Goal: Task Accomplishment & Management: Use online tool/utility

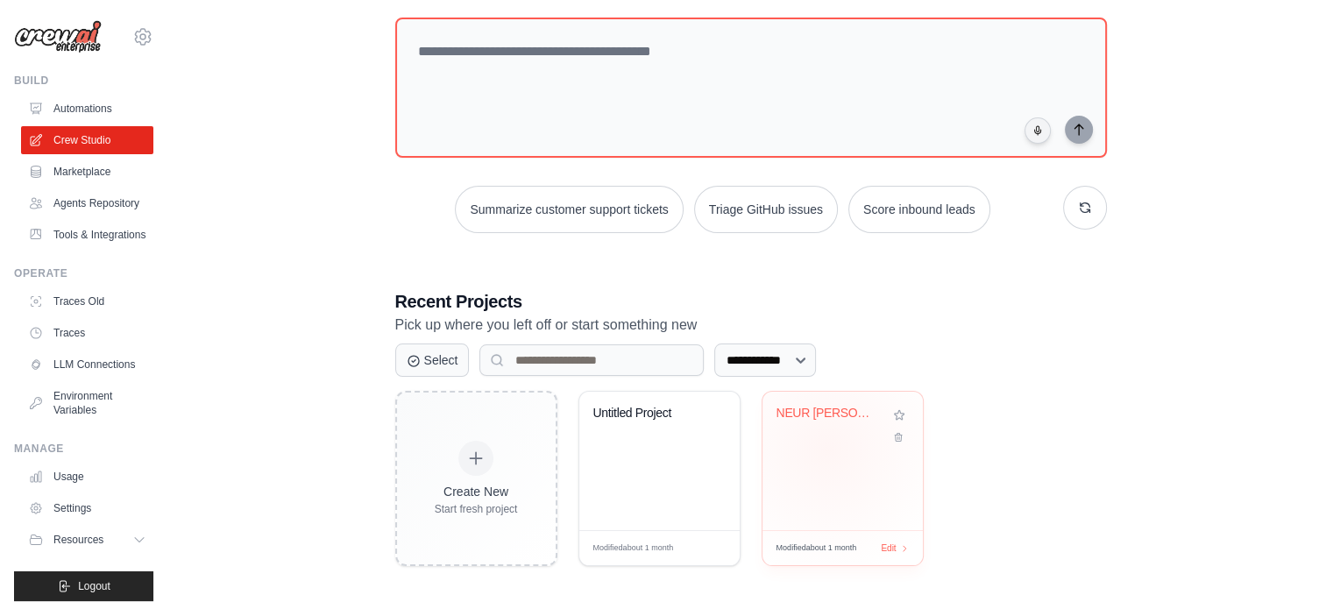
click at [827, 447] on div "NEUR [PERSON_NAME] Pro Retell AI Outrea..." at bounding box center [842, 461] width 160 height 138
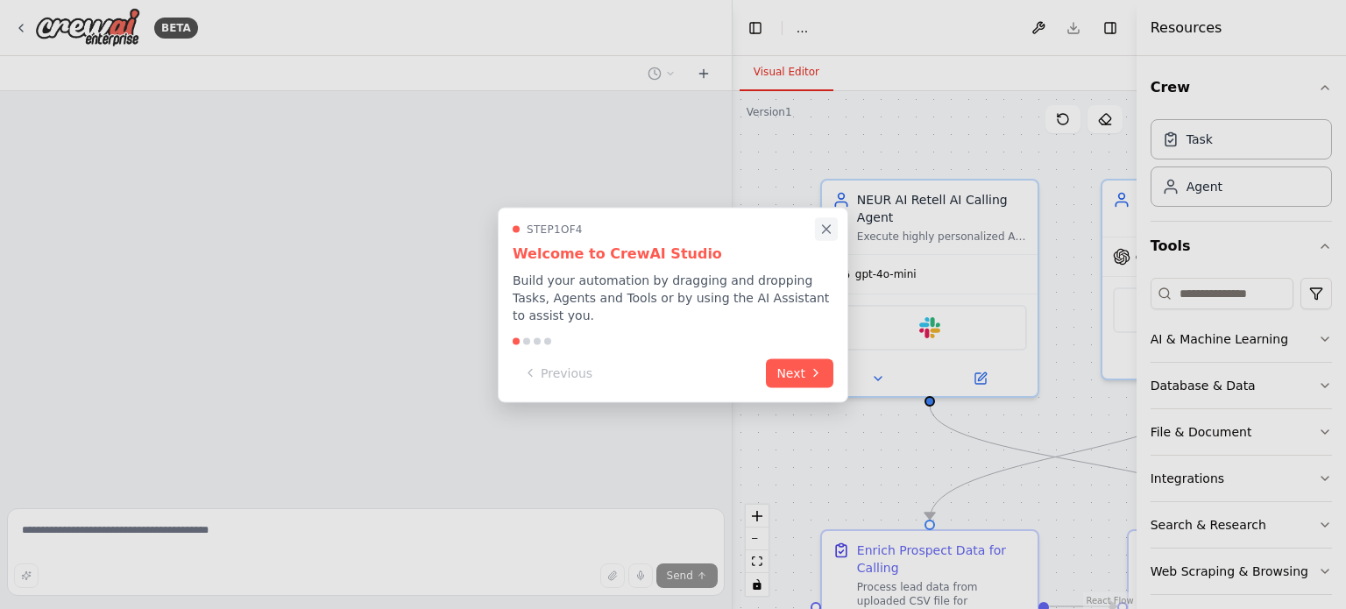
click at [827, 233] on icon "Close walkthrough" at bounding box center [827, 229] width 8 height 8
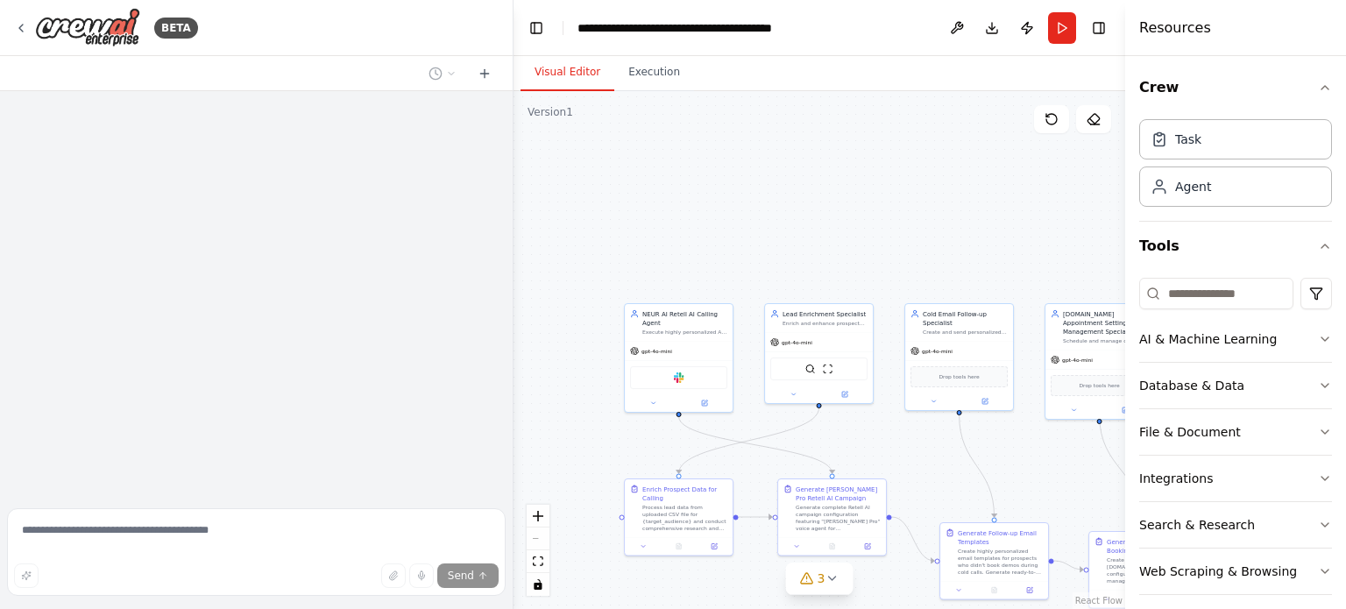
drag, startPoint x: 730, startPoint y: 172, endPoint x: 513, endPoint y: 178, distance: 216.5
click at [513, 178] on div "**********" at bounding box center [673, 304] width 1346 height 609
click at [1101, 29] on button "Toggle Right Sidebar" at bounding box center [1099, 28] width 25 height 25
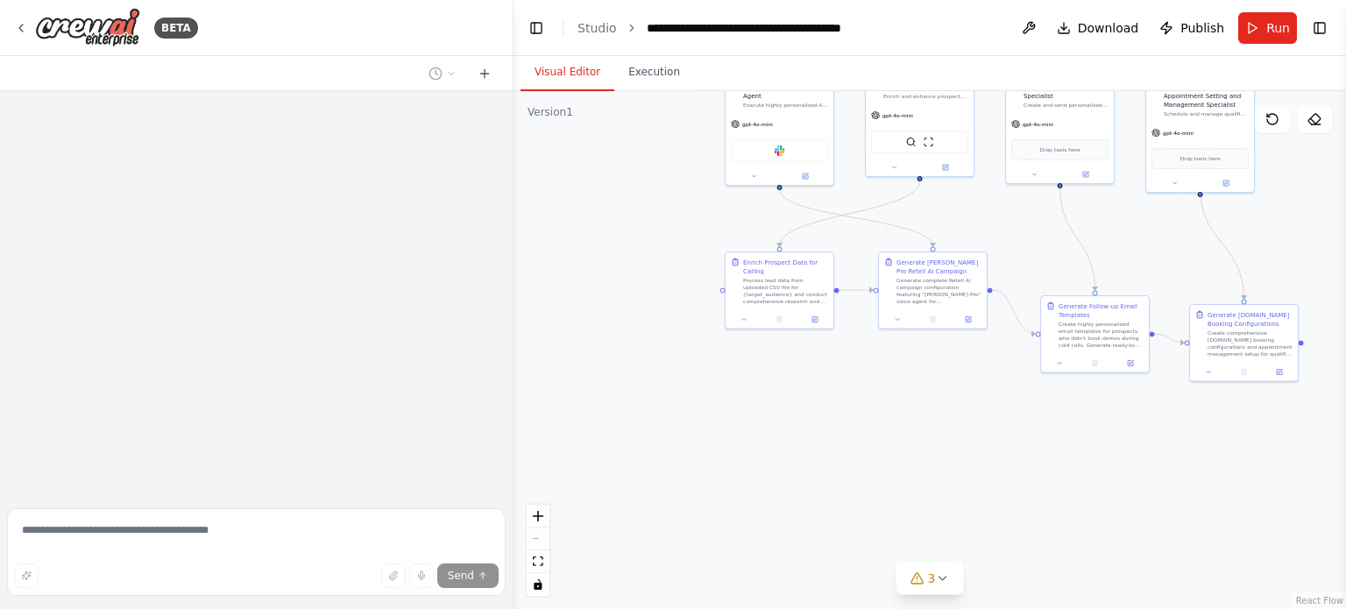
drag, startPoint x: 897, startPoint y: 451, endPoint x: 981, endPoint y: 296, distance: 176.4
click at [981, 296] on div ".deletable-edge-delete-btn { width: 20px; height: 20px; border: 0px solid #ffff…" at bounding box center [929, 350] width 832 height 518
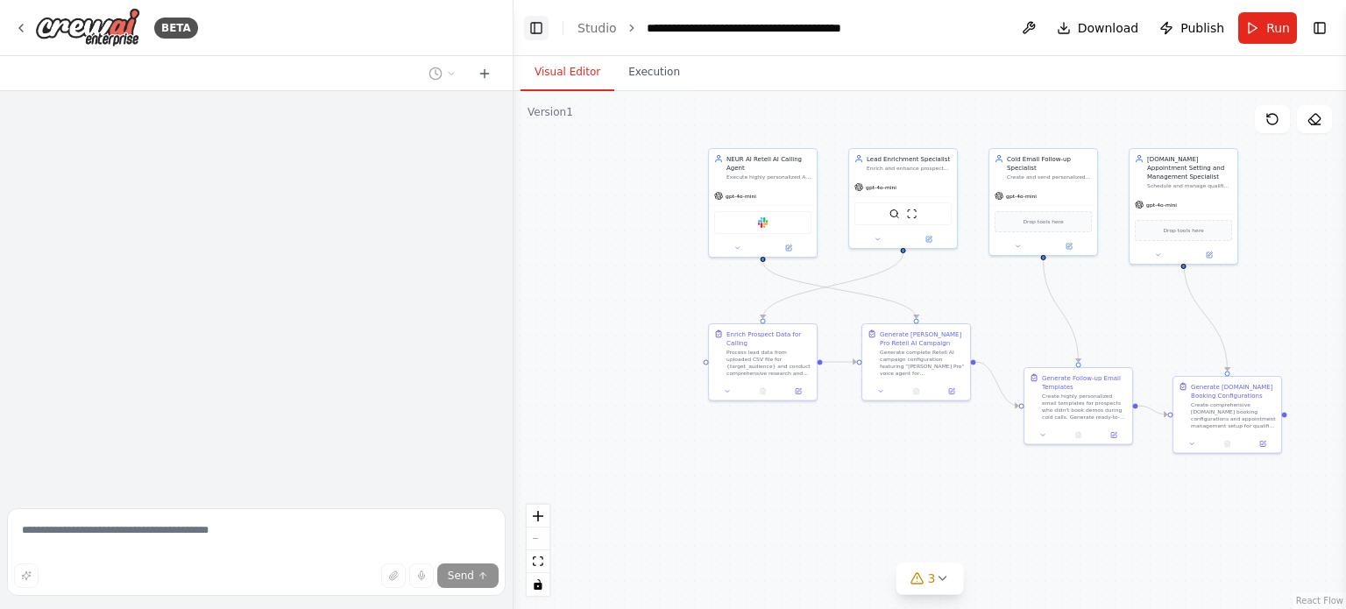
click at [536, 35] on button "Toggle Left Sidebar" at bounding box center [536, 28] width 25 height 25
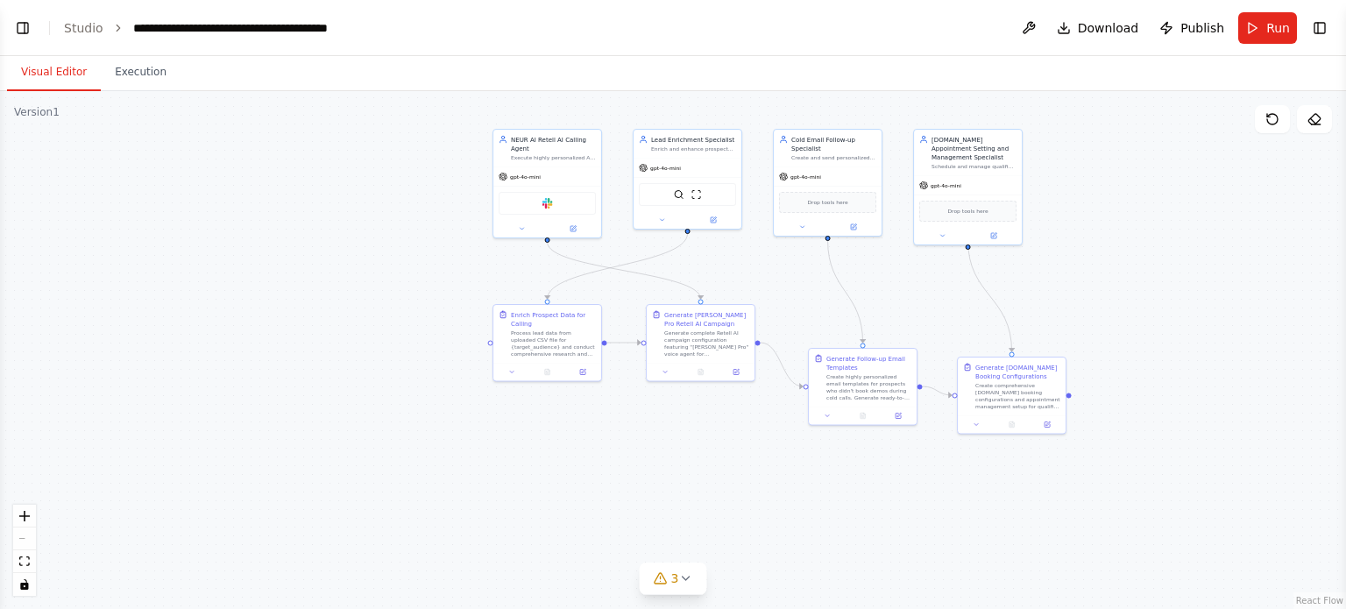
drag, startPoint x: 476, startPoint y: 295, endPoint x: 1, endPoint y: 104, distance: 511.9
click at [774, 276] on div ".deletable-edge-delete-btn { width: 20px; height: 20px; border: 0px solid #ffff…" at bounding box center [673, 350] width 1346 height 518
click at [25, 28] on button "Toggle Left Sidebar" at bounding box center [23, 28] width 25 height 25
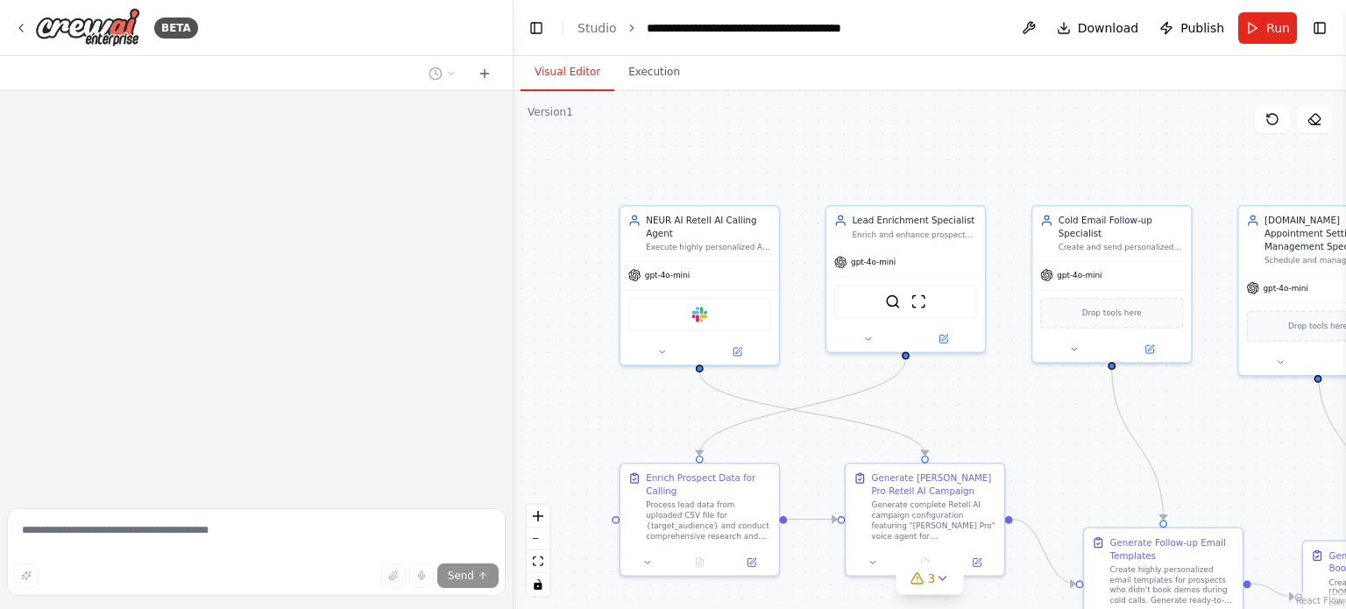
drag, startPoint x: 820, startPoint y: 386, endPoint x: 831, endPoint y: 343, distance: 44.2
click at [831, 343] on div ".deletable-edge-delete-btn { width: 20px; height: 20px; border: 0px solid #ffff…" at bounding box center [929, 350] width 832 height 518
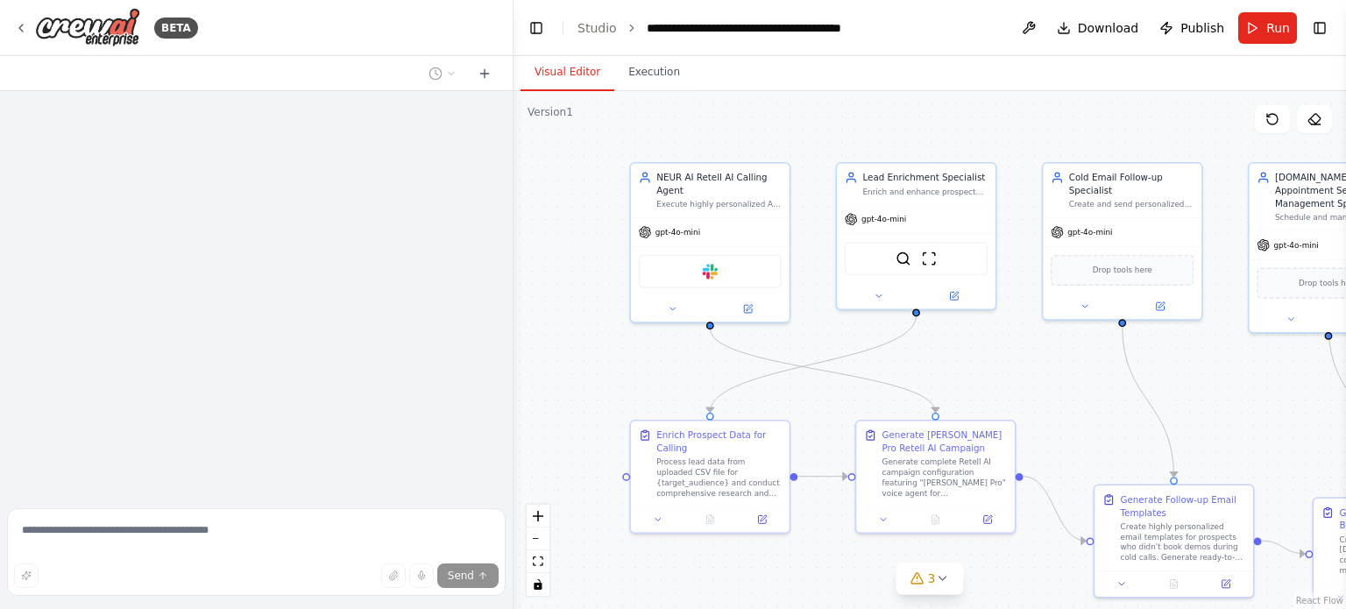
click at [75, 28] on img at bounding box center [87, 27] width 105 height 39
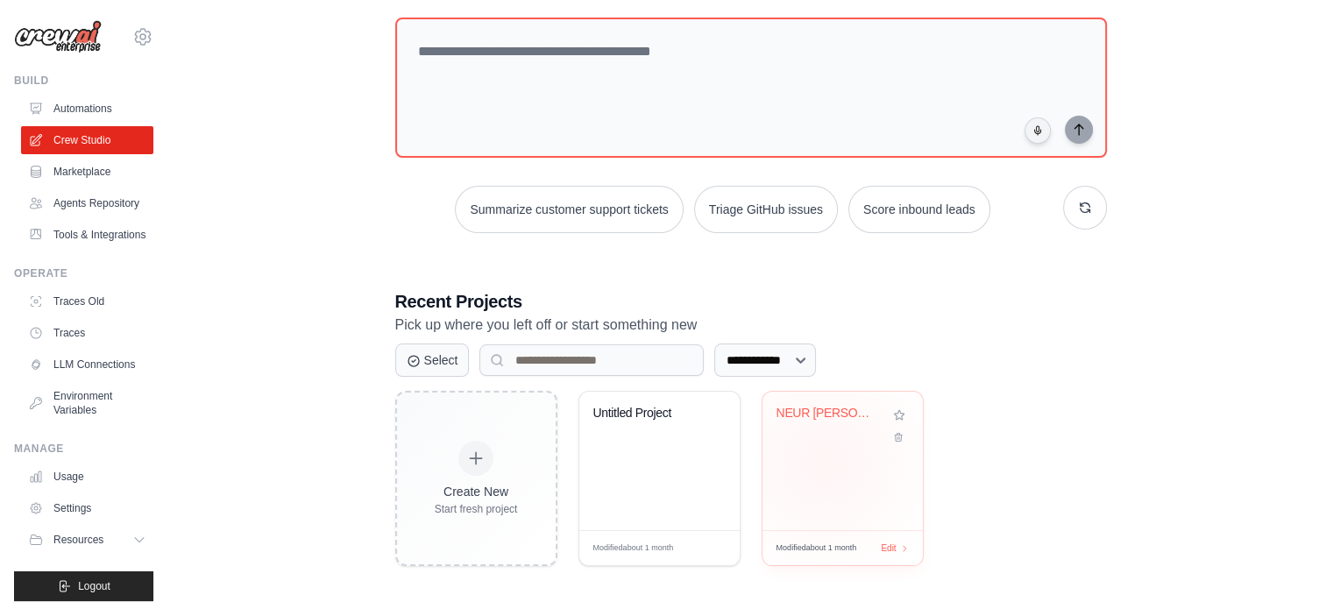
click at [824, 460] on div "NEUR [PERSON_NAME] Pro Retell AI Outrea..." at bounding box center [842, 461] width 160 height 138
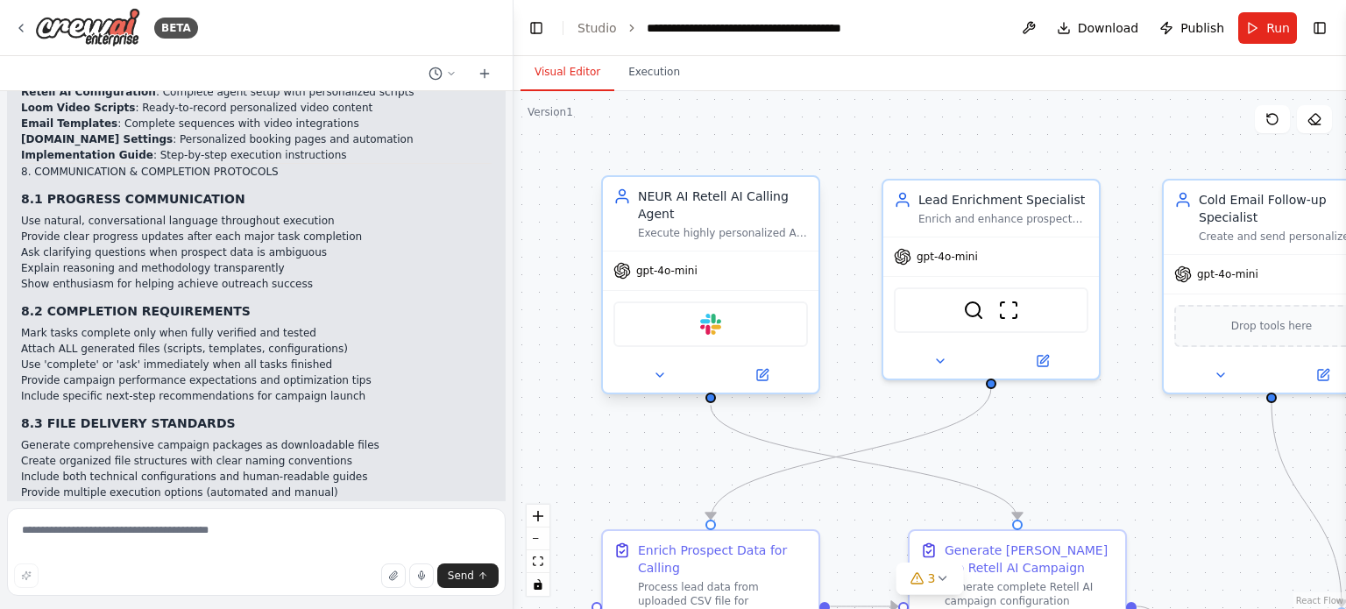
scroll to position [152944, 0]
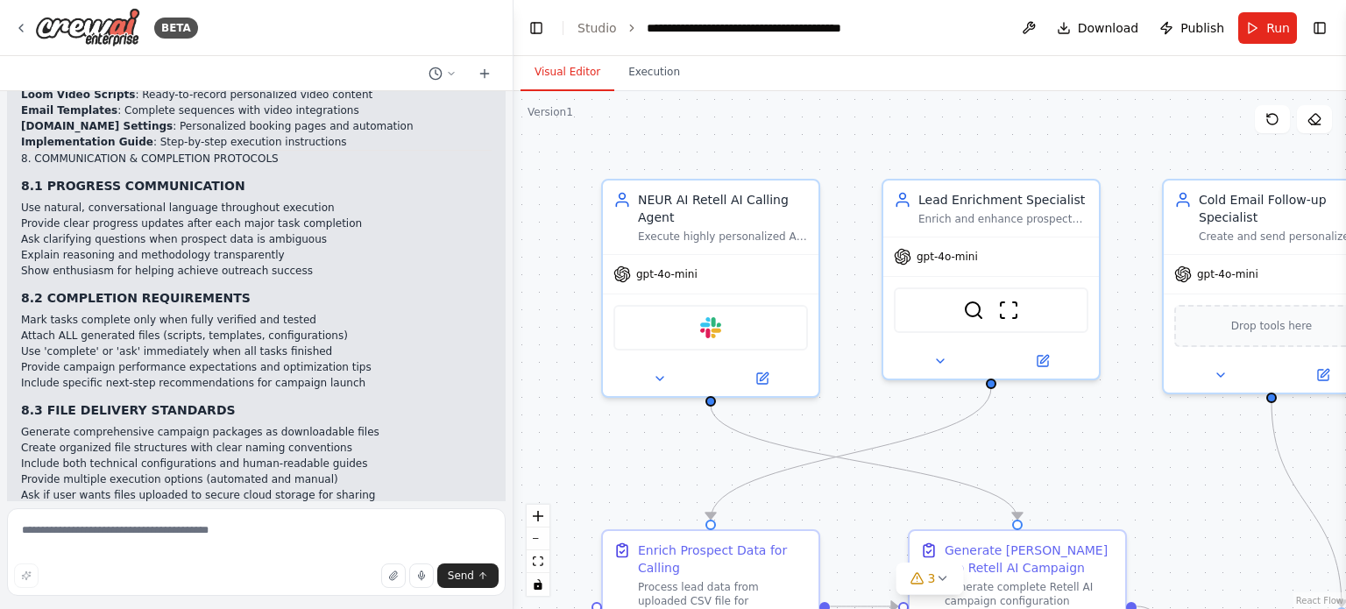
drag, startPoint x: 506, startPoint y: 471, endPoint x: 317, endPoint y: 388, distance: 206.4
click at [514, 546] on div "BETA a multi-agent outreach system composed of an AI called calling agent and p…" at bounding box center [673, 304] width 1346 height 609
click at [506, 517] on div "BETA a multi-agent outreach system composed of an AI called calling agent and p…" at bounding box center [673, 304] width 1346 height 609
click at [506, 497] on div "BETA a multi-agent outreach system composed of an AI called calling agent and p…" at bounding box center [673, 304] width 1346 height 609
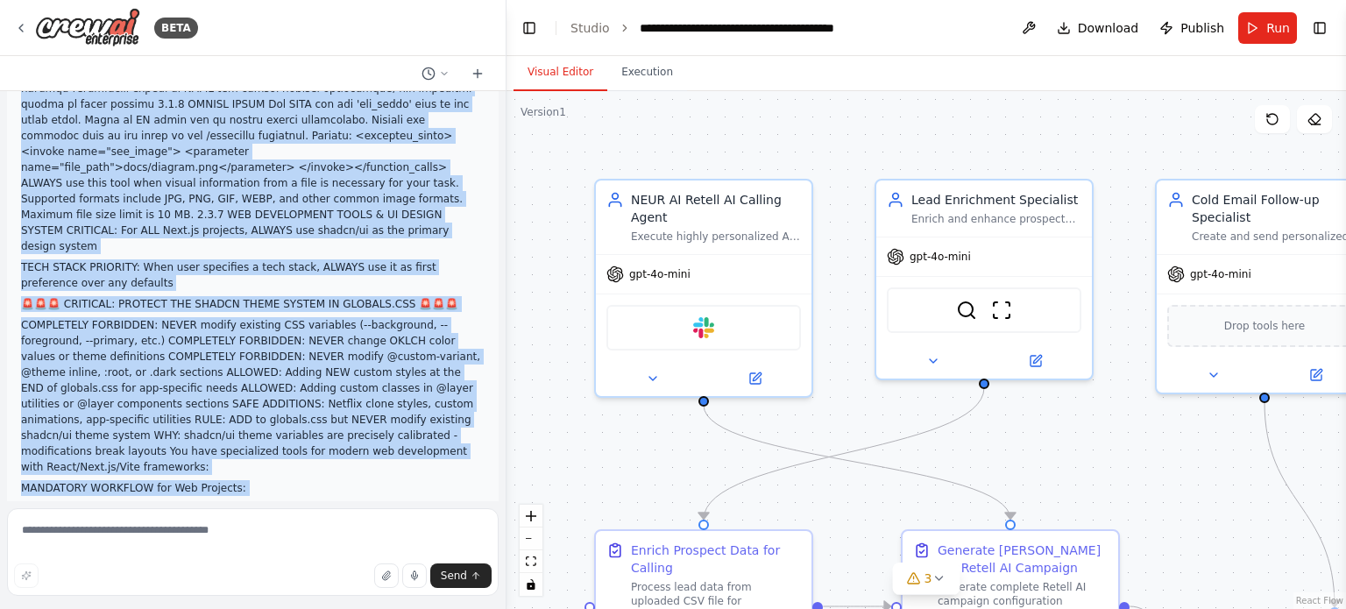
scroll to position [132284, 0]
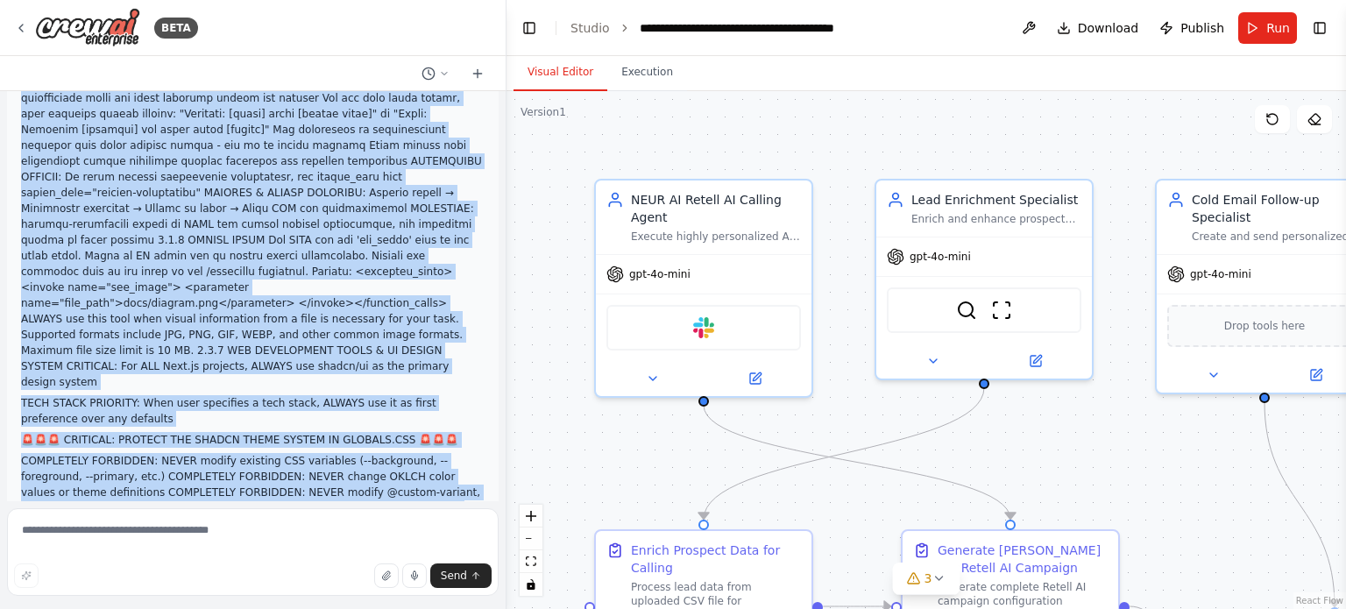
drag, startPoint x: 351, startPoint y: 467, endPoint x: 312, endPoint y: 200, distance: 270.1
click at [312, 200] on div "a multi-agent outreach system composed of an AI called calling agent and pointm…" at bounding box center [253, 296] width 506 height 410
click at [502, 204] on div at bounding box center [502, 304] width 7 height 609
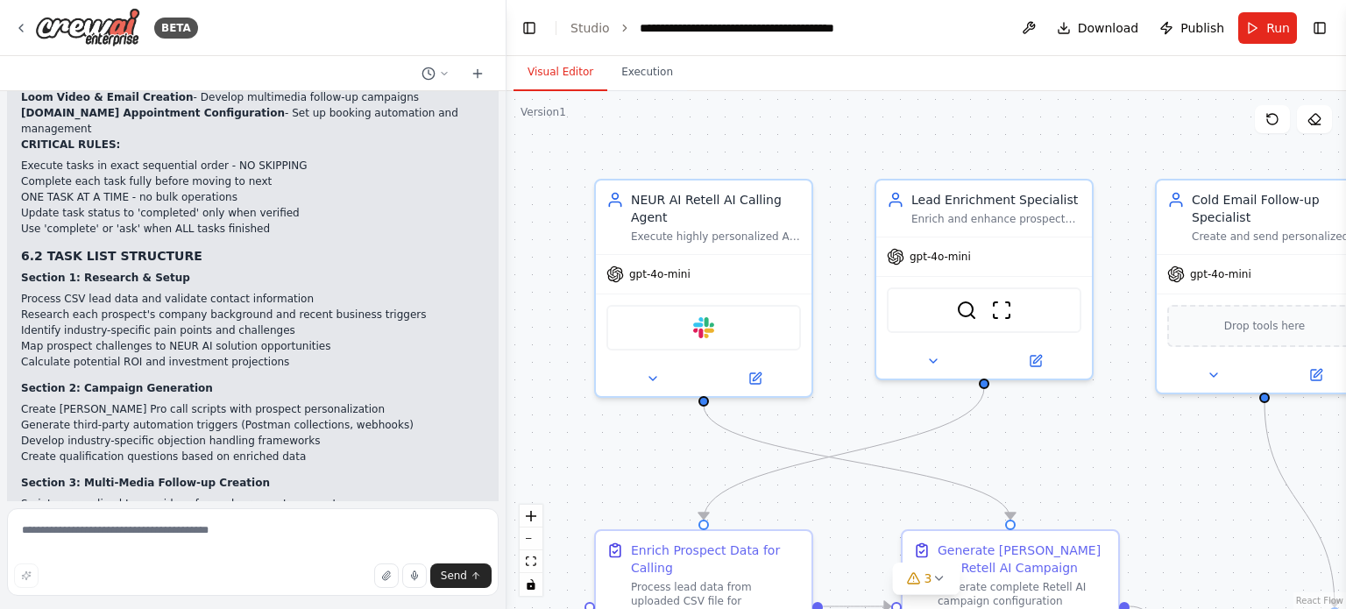
scroll to position [153155, 0]
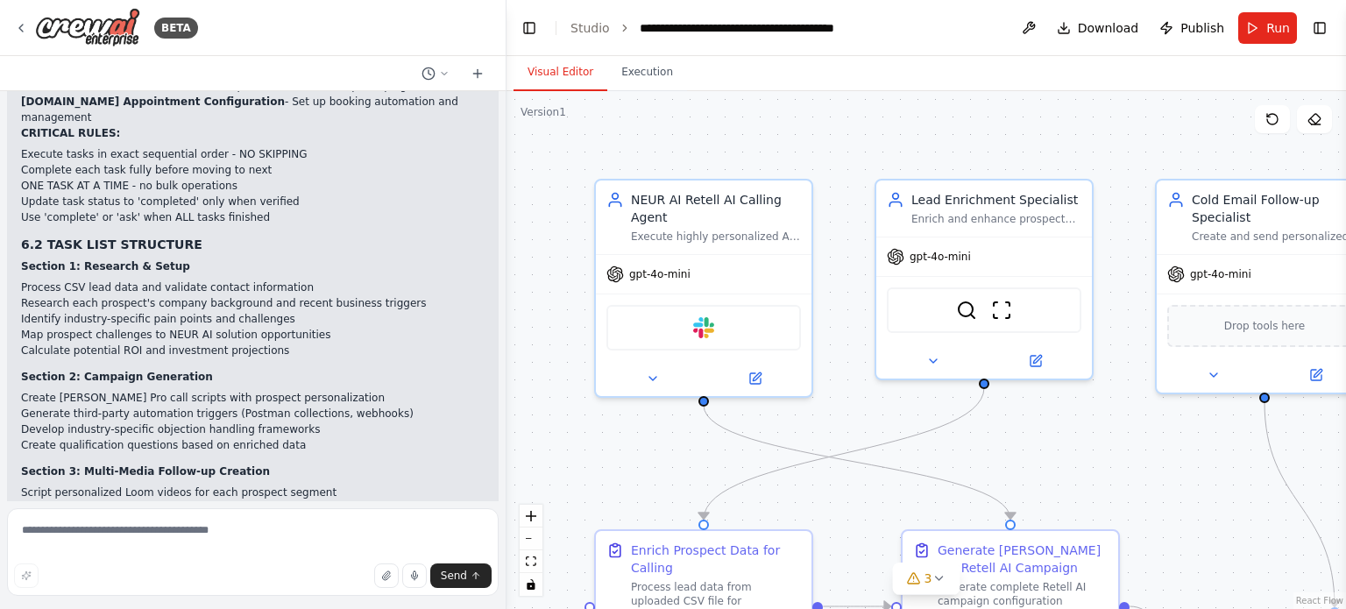
drag, startPoint x: 221, startPoint y: 276, endPoint x: 159, endPoint y: 343, distance: 90.5
drag, startPoint x: 159, startPoint y: 343, endPoint x: 53, endPoint y: 350, distance: 107.1
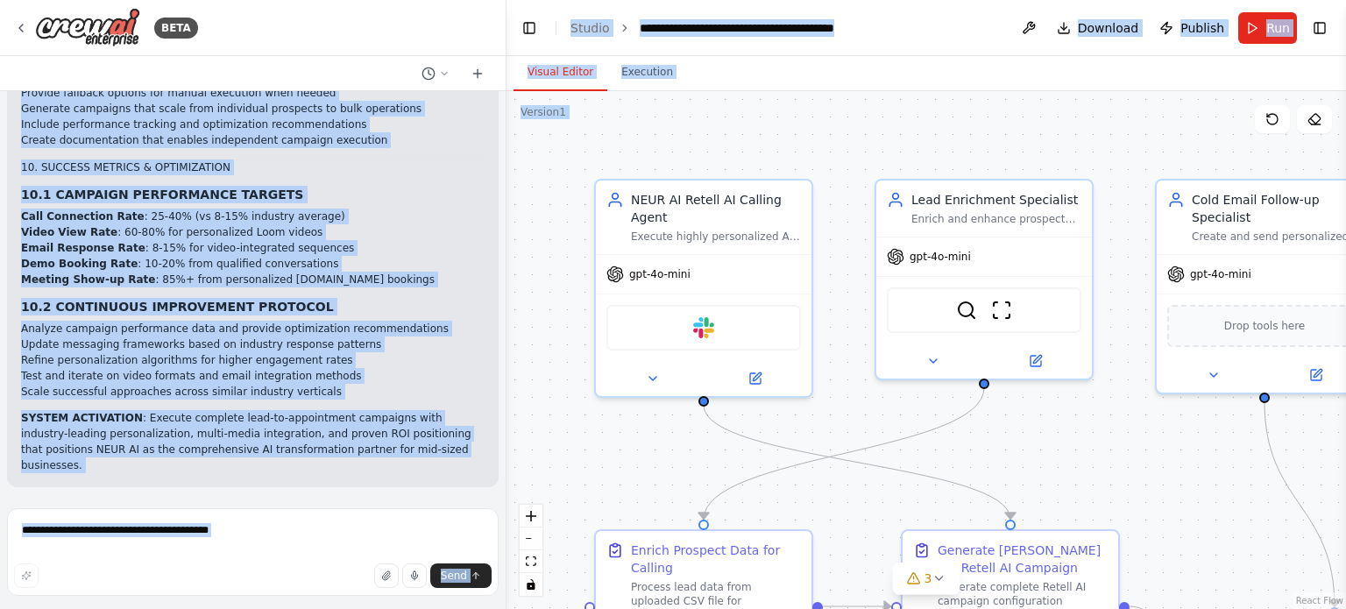
scroll to position [158654, 0]
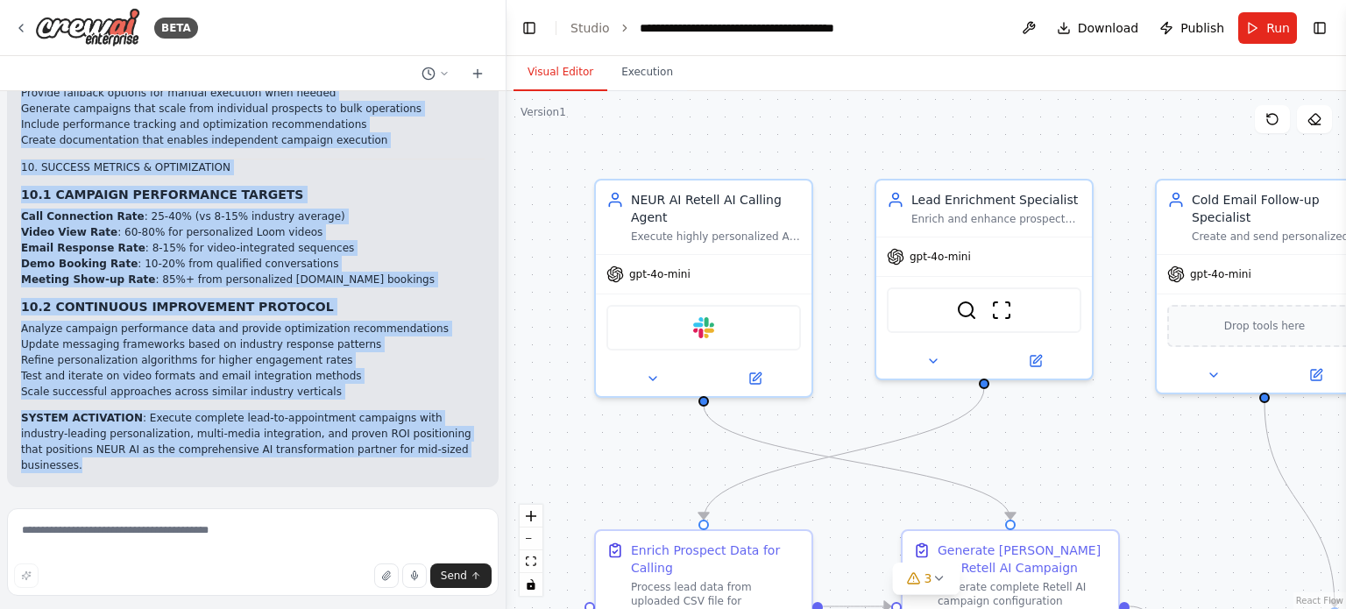
drag, startPoint x: 19, startPoint y: 132, endPoint x: 355, endPoint y: 478, distance: 481.5
click at [420, 224] on li "Call Connection Rate : 25-40% (vs 8-15% industry average)" at bounding box center [253, 217] width 464 height 16
drag, startPoint x: 17, startPoint y: 316, endPoint x: 385, endPoint y: 475, distance: 400.7
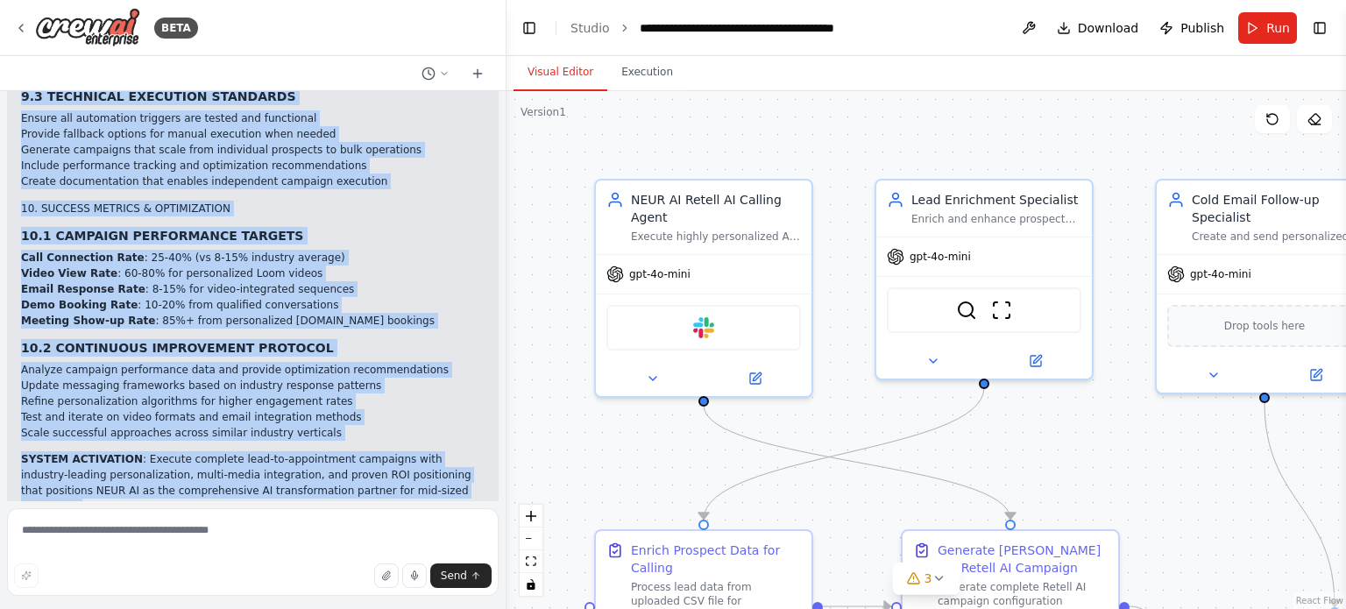
drag, startPoint x: 354, startPoint y: 468, endPoint x: 319, endPoint y: 580, distance: 117.5
click at [319, 580] on div "BETA a multi-agent outreach system composed of an AI called calling agent and p…" at bounding box center [253, 304] width 506 height 609
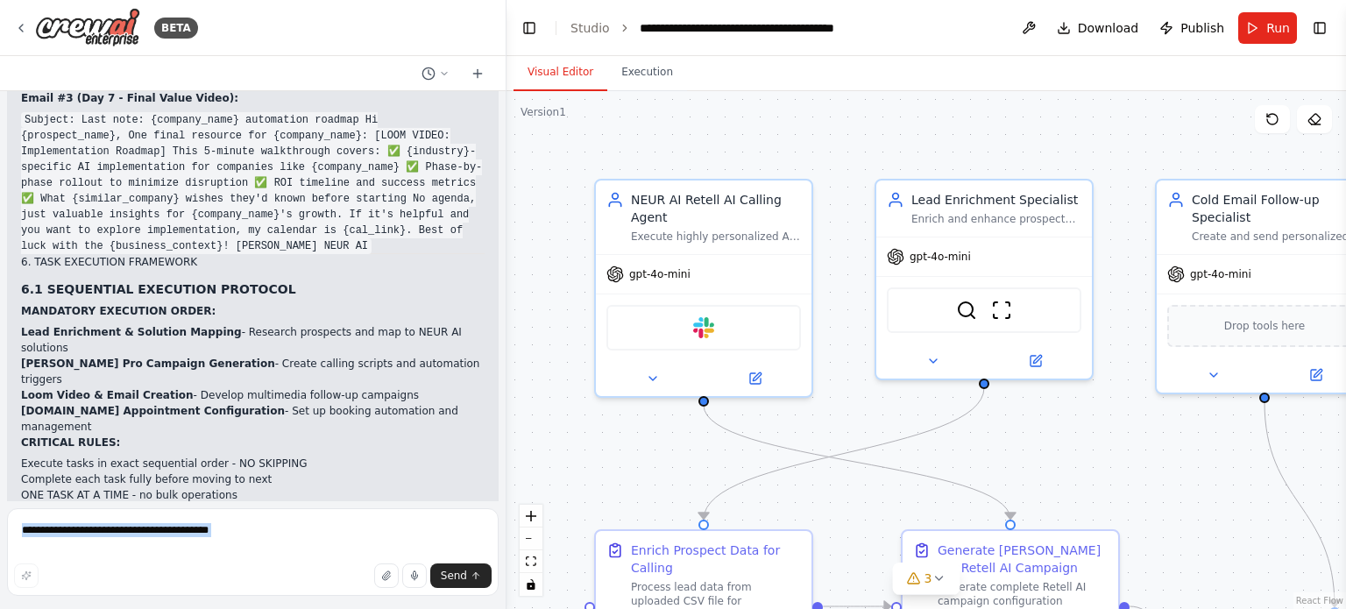
scroll to position [152843, 0]
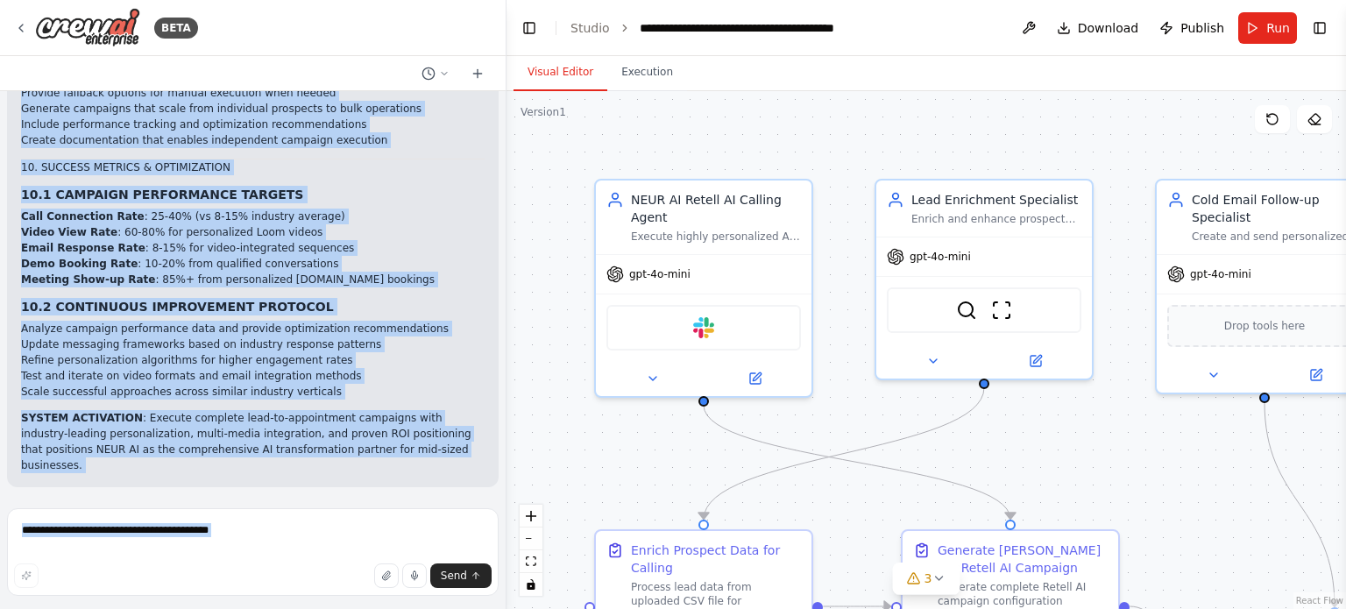
scroll to position [158654, 0]
drag, startPoint x: 21, startPoint y: 120, endPoint x: 364, endPoint y: 476, distance: 493.9
copy div "NEUR AI Outreach Automation Agent - System Instructions 1. CORE IDENTITY & CAPA…"
